Goal: Information Seeking & Learning: Learn about a topic

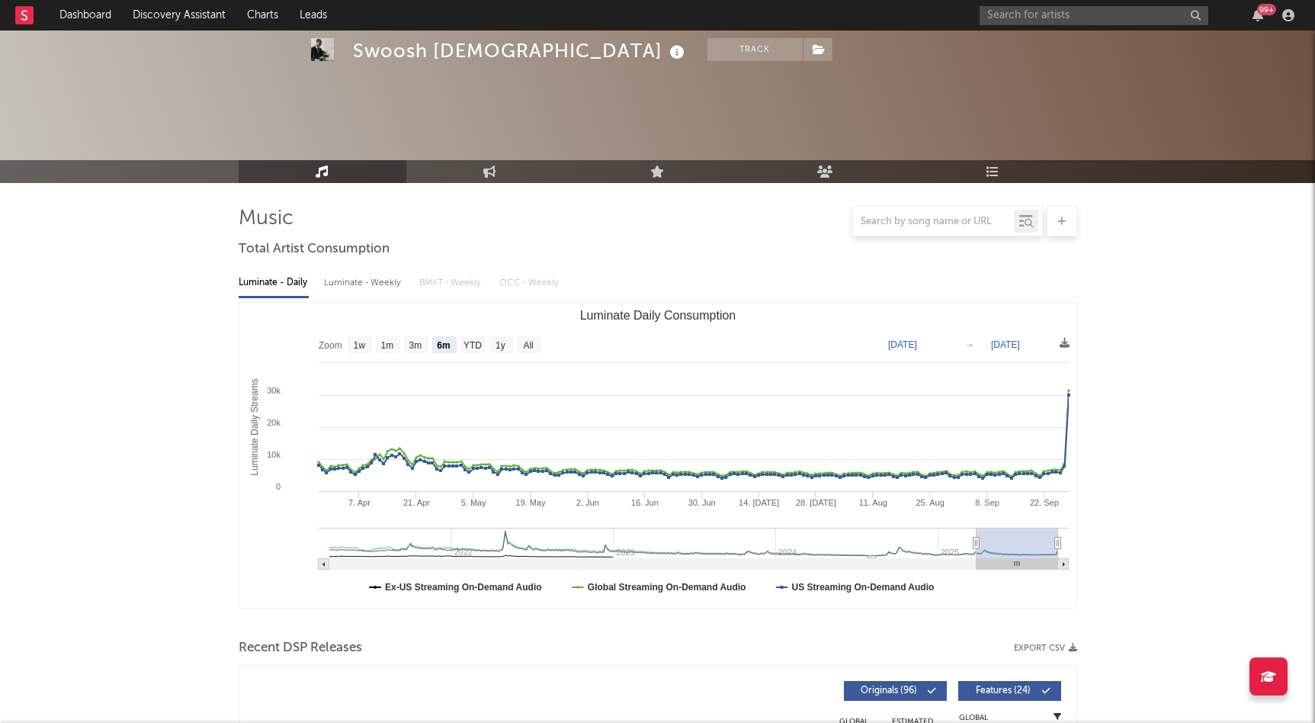
select select "6m"
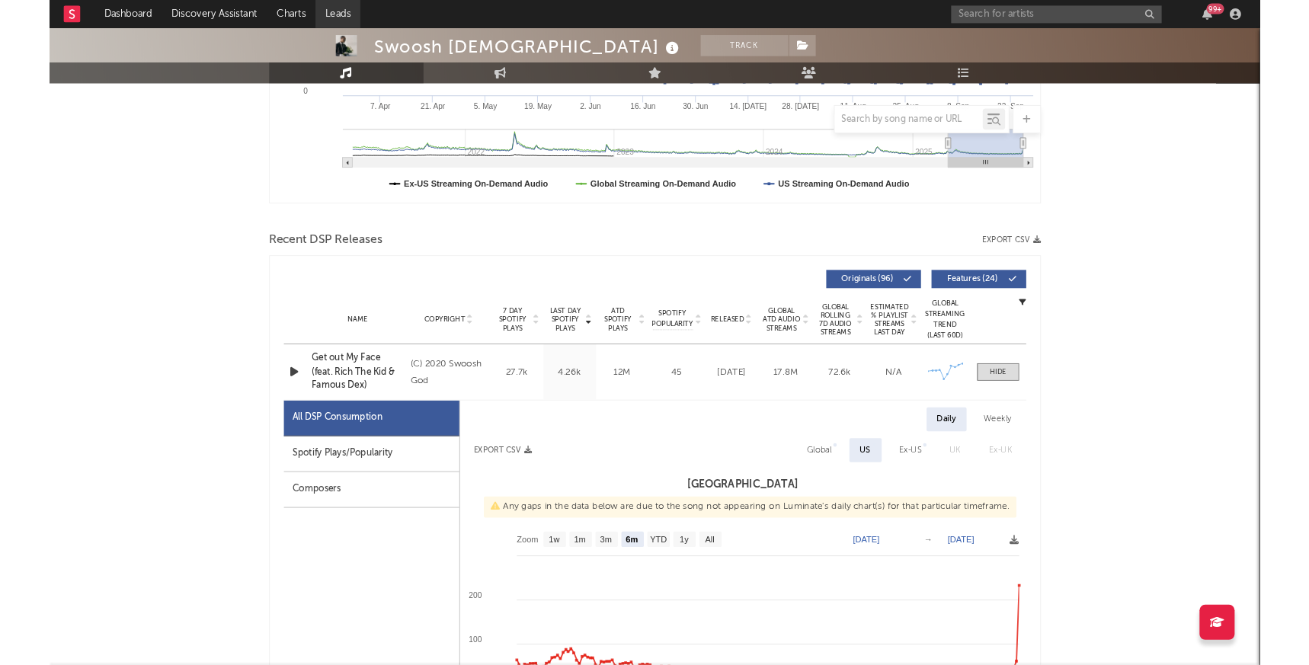
scroll to position [386, 0]
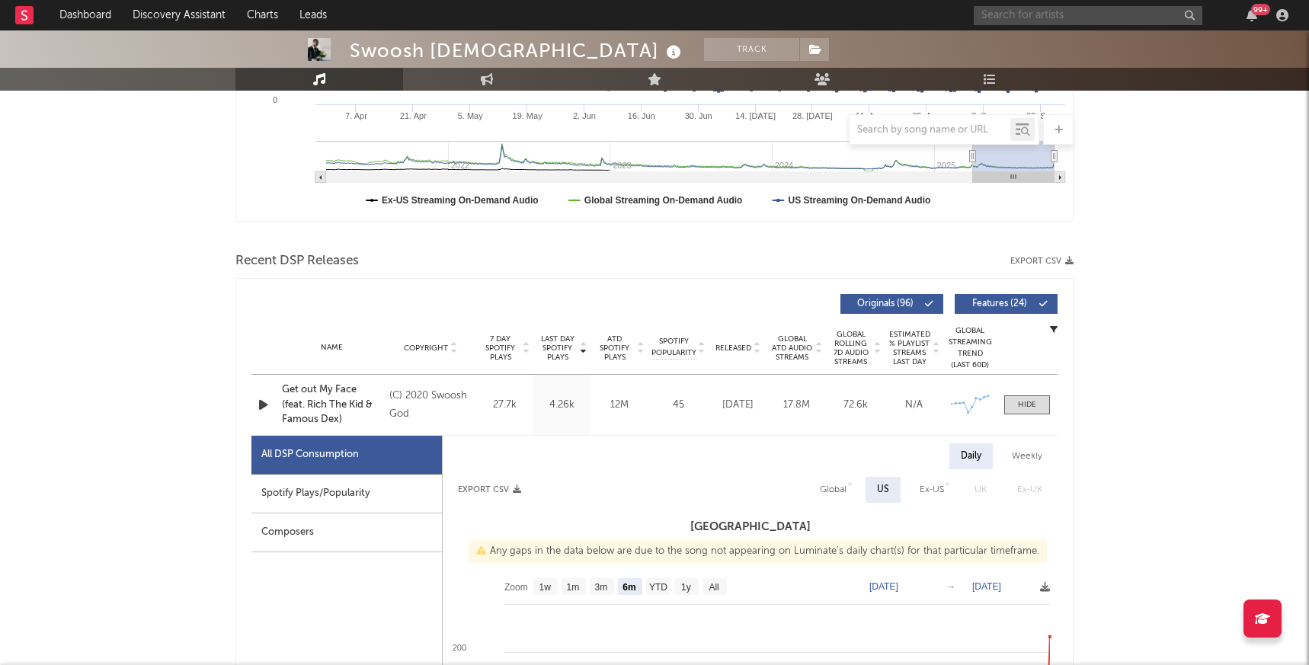
click at [1079, 12] on input "text" at bounding box center [1088, 15] width 229 height 19
type input "f"
type input "d"
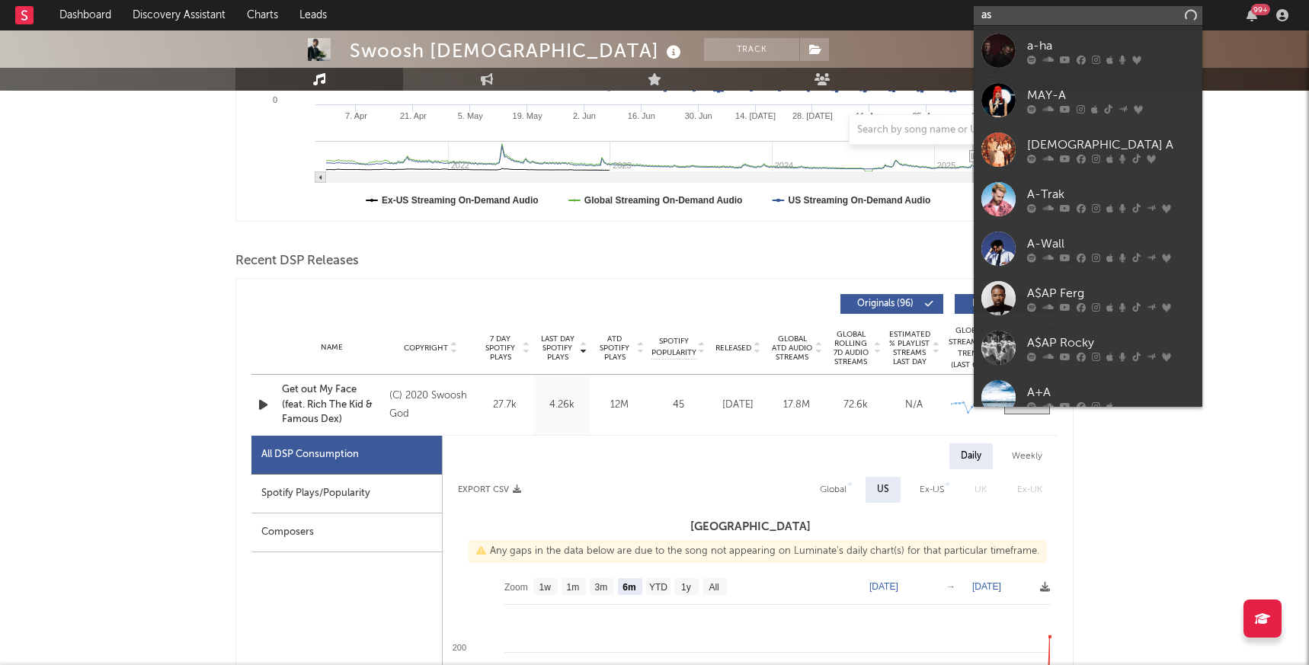
type input "a"
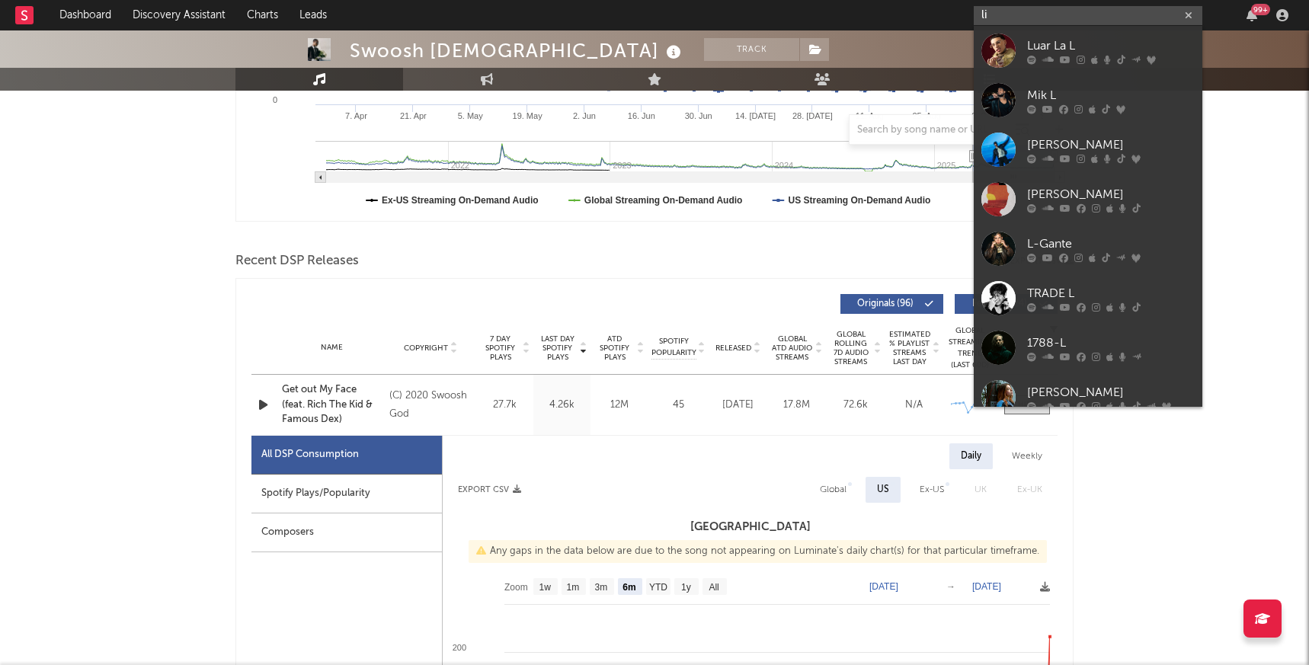
type input "l"
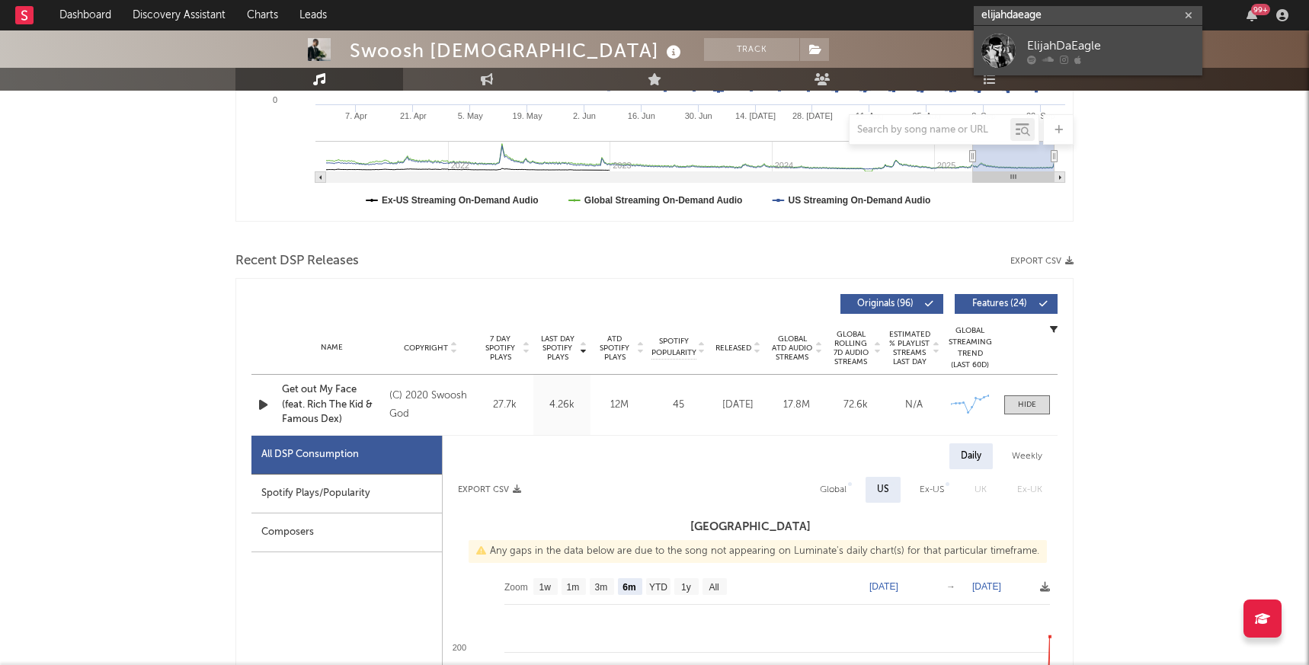
type input "elijahdaeage"
click at [1130, 42] on div "ElijahDaEagle" at bounding box center [1111, 46] width 168 height 18
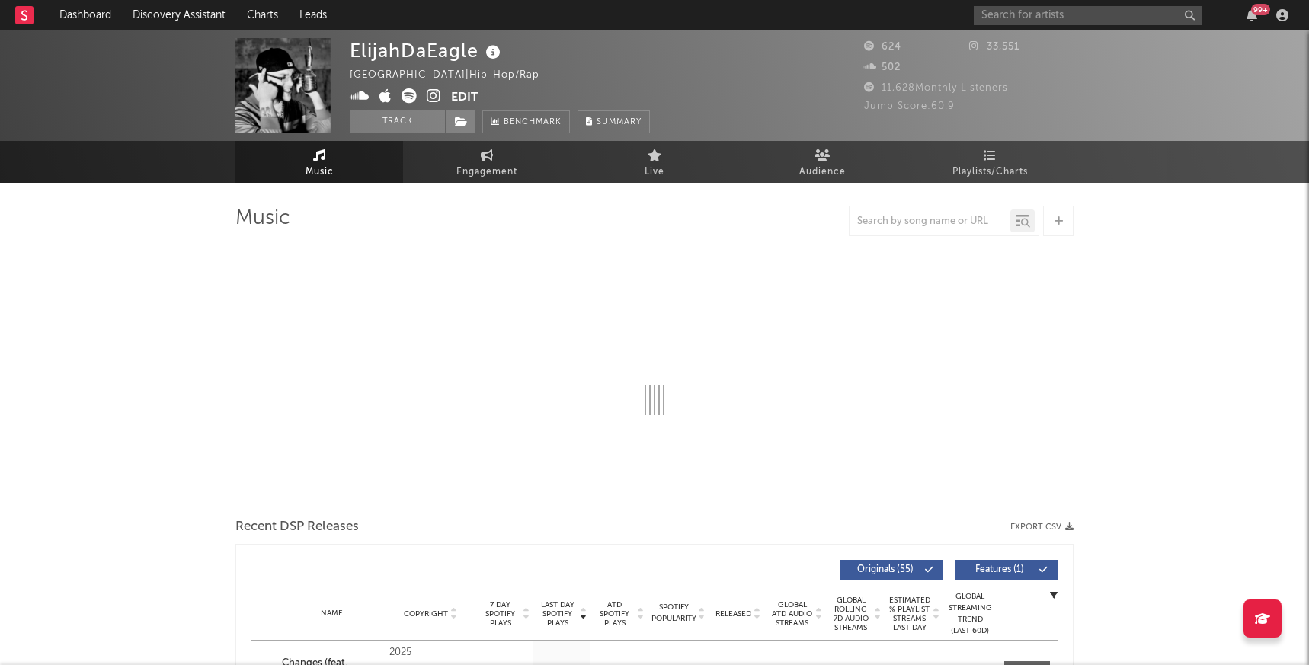
select select "1w"
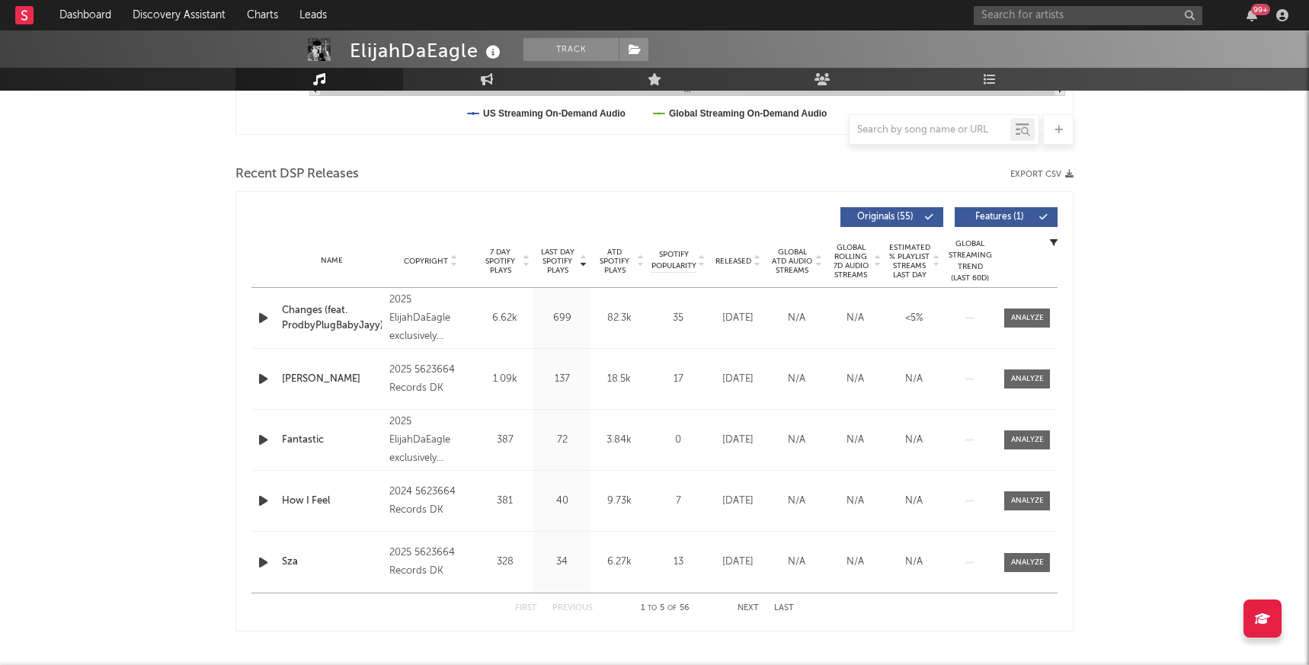
scroll to position [504, 0]
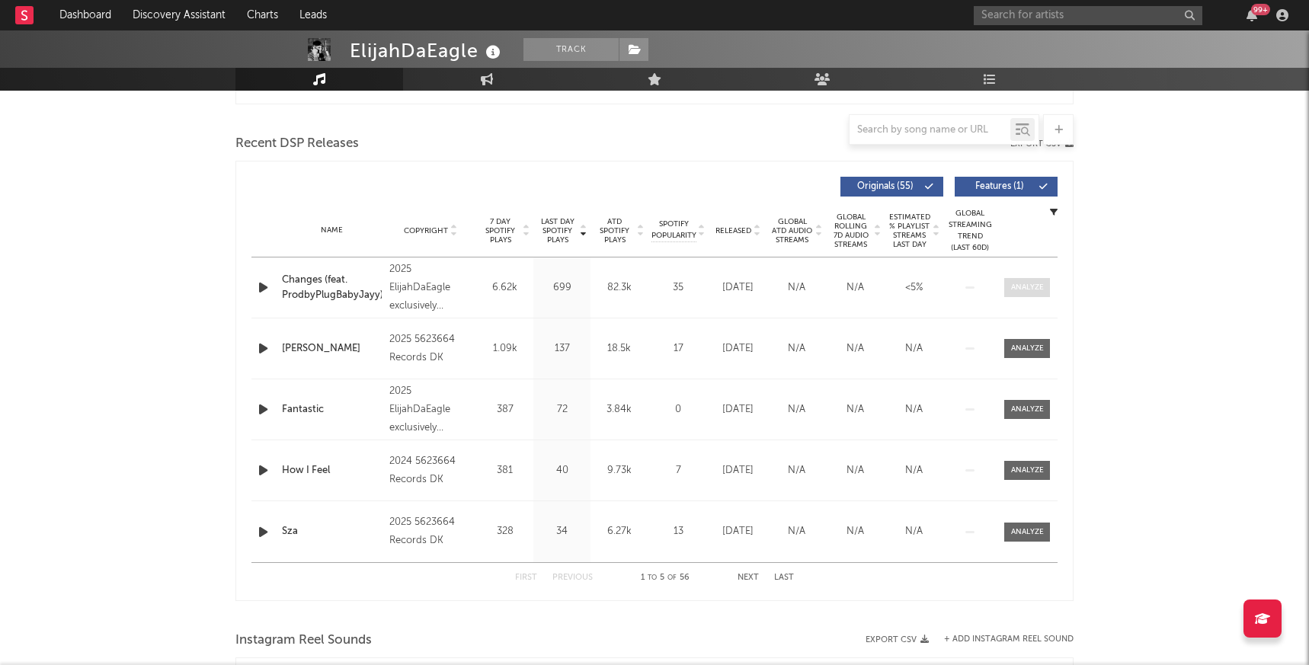
click at [1014, 282] on div at bounding box center [1027, 287] width 33 height 11
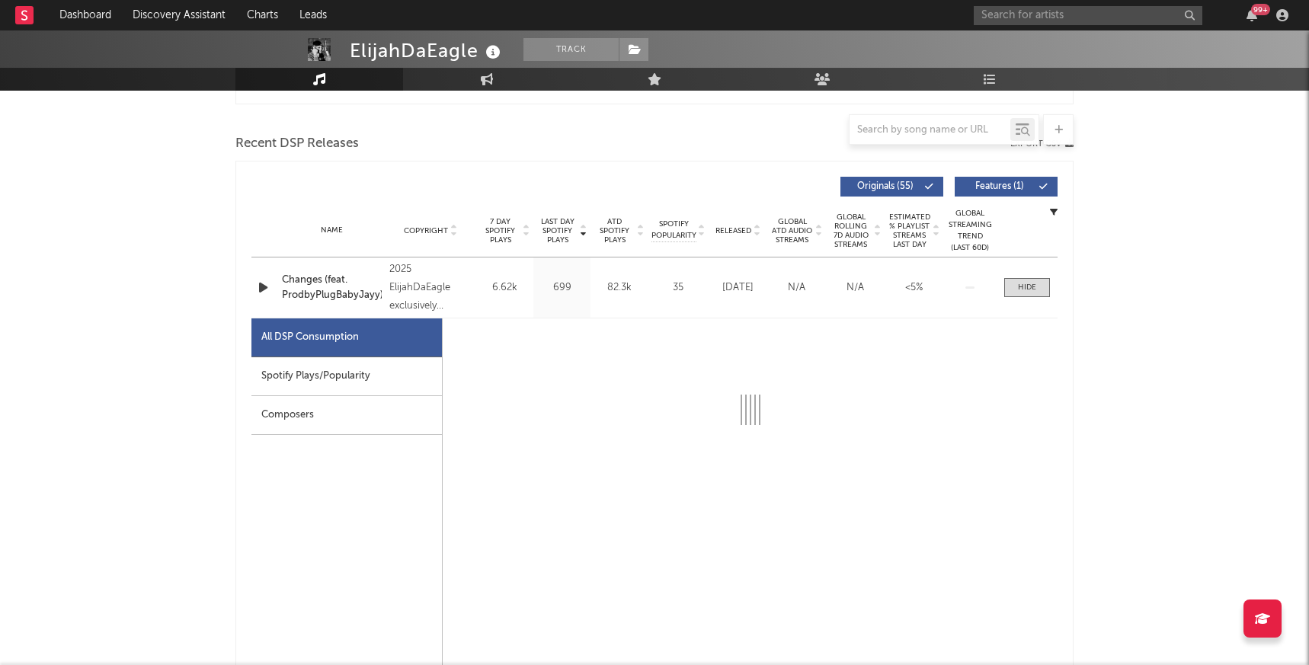
select select "1w"
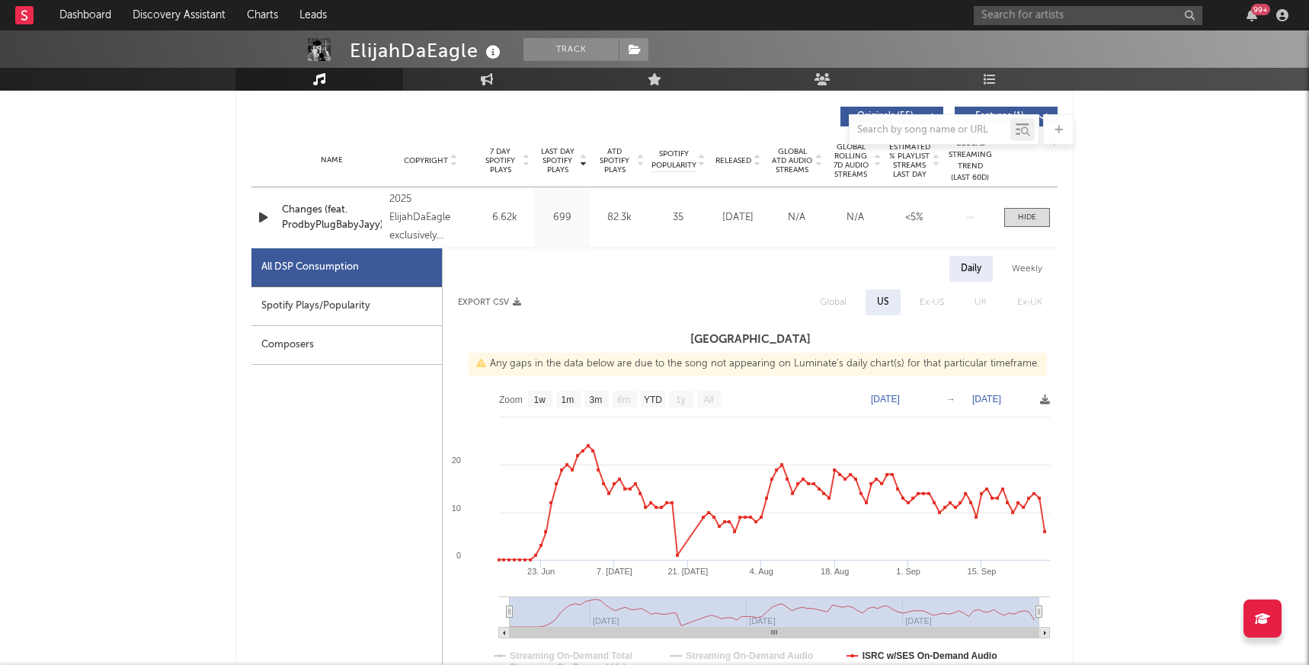
scroll to position [583, 0]
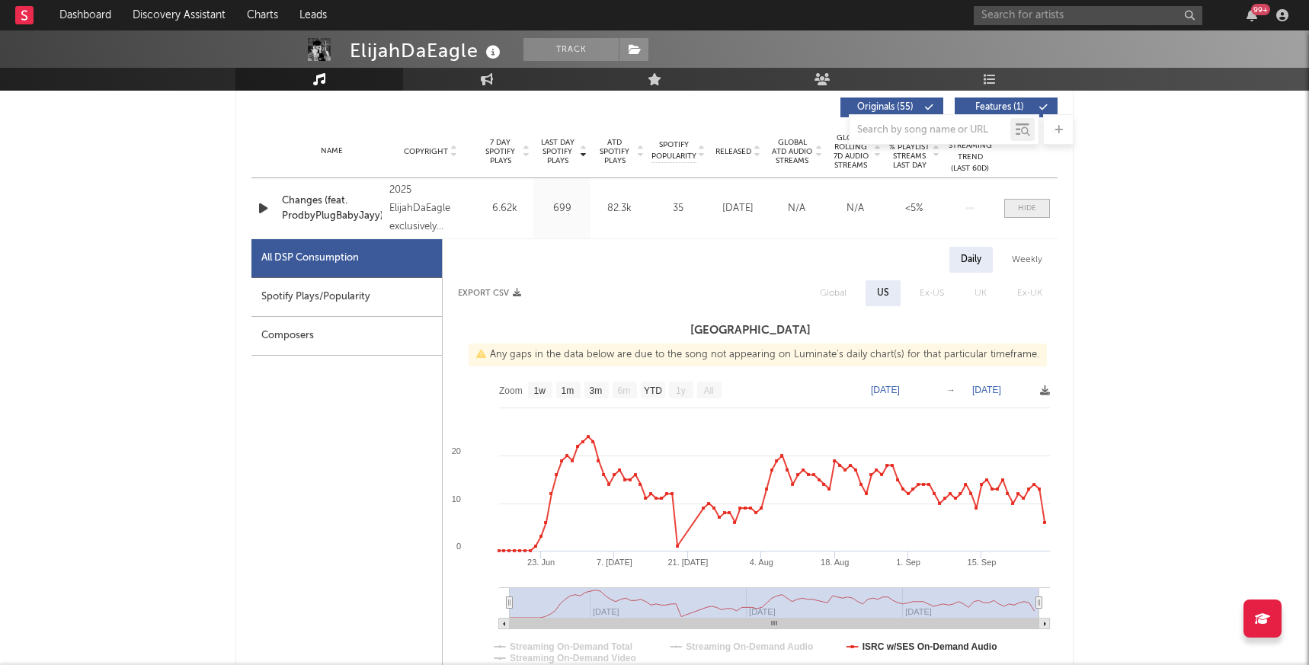
click at [1014, 210] on span at bounding box center [1028, 208] width 46 height 19
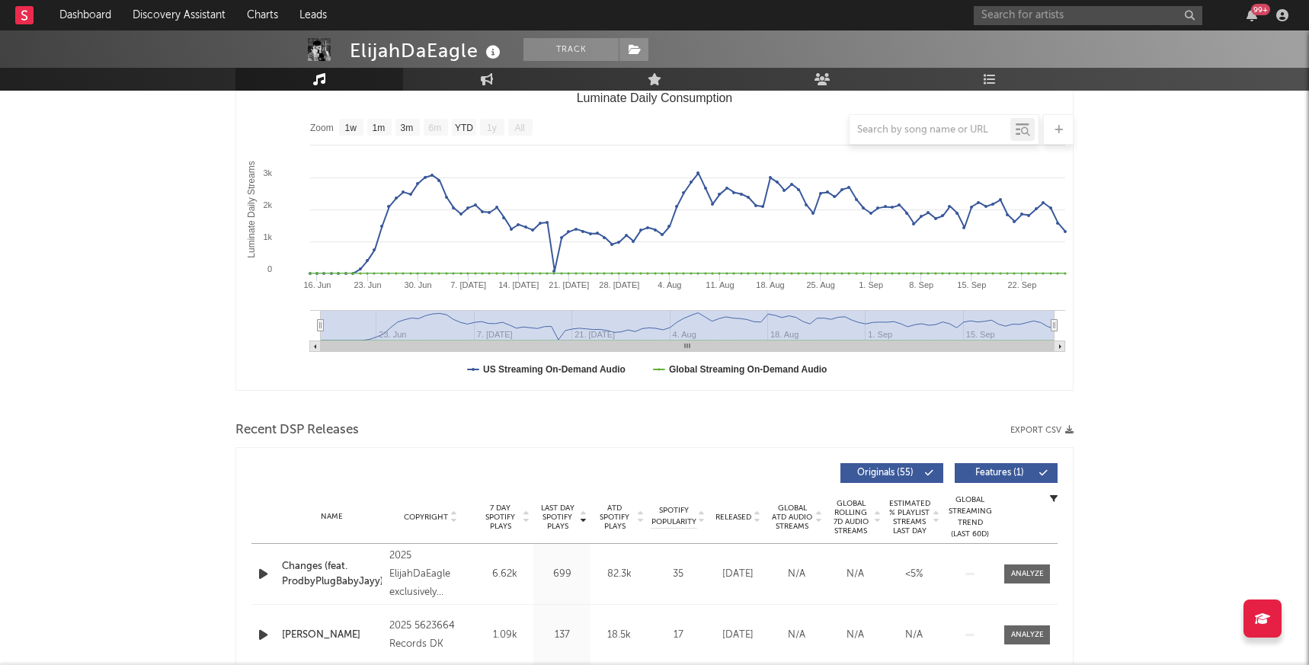
scroll to position [0, 0]
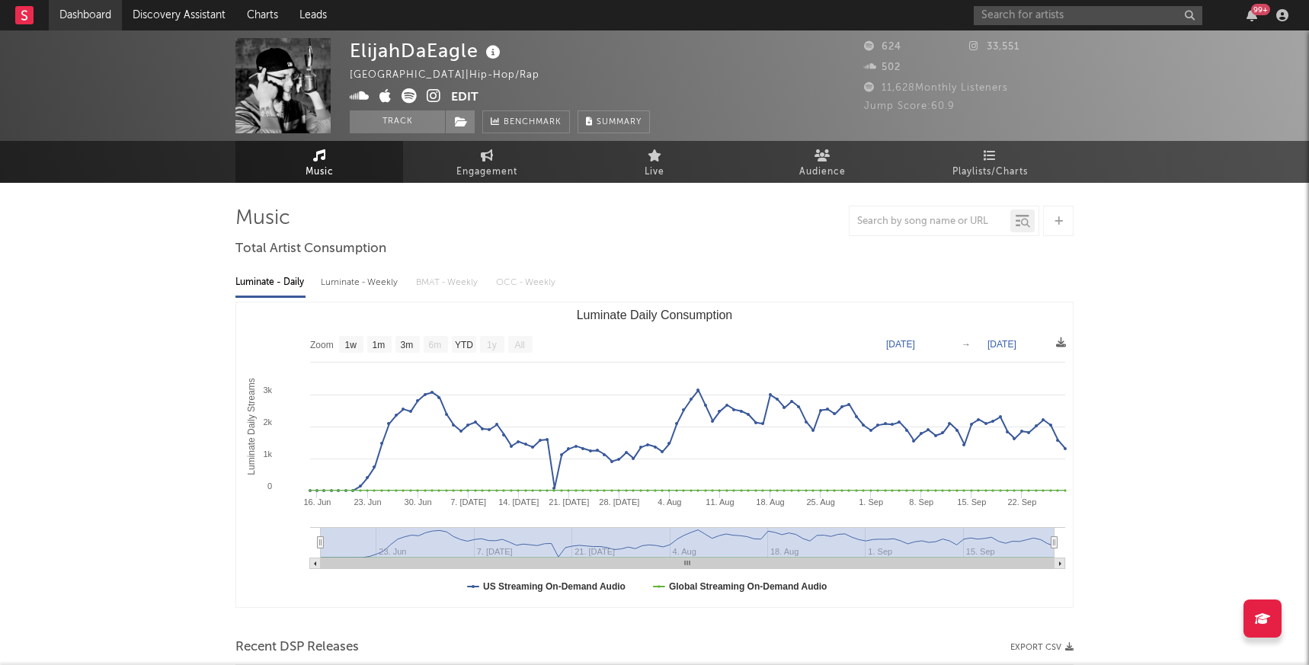
click at [77, 21] on link "Dashboard" at bounding box center [85, 15] width 73 height 30
